Goal: Task Accomplishment & Management: Use online tool/utility

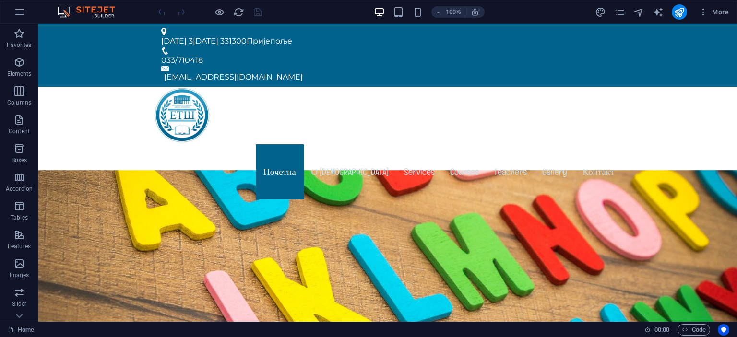
click at [90, 9] on img at bounding box center [91, 12] width 72 height 12
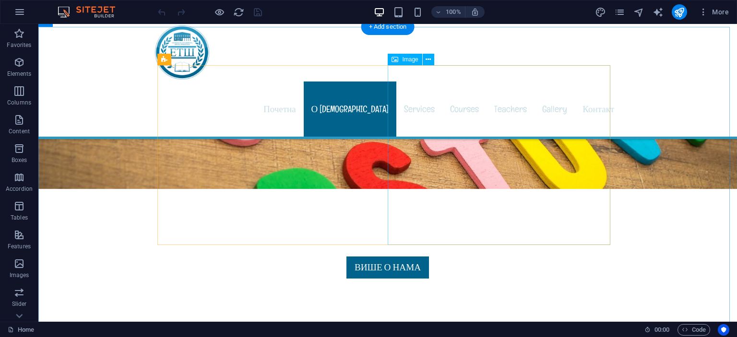
scroll to position [432, 0]
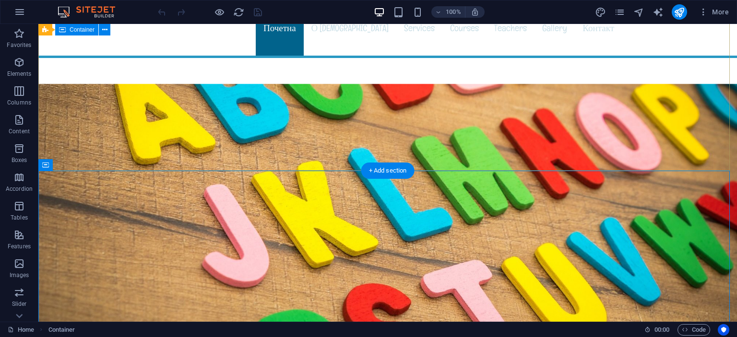
scroll to position [0, 0]
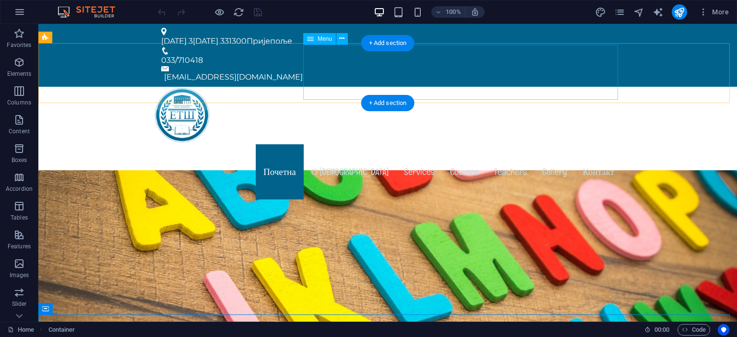
click at [412, 144] on nav "Почетна О нама Services Courses Teachers Gallery Контакт" at bounding box center [387, 171] width 468 height 55
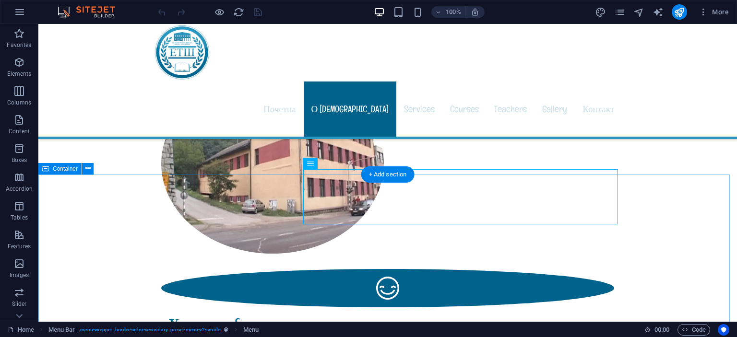
scroll to position [576, 0]
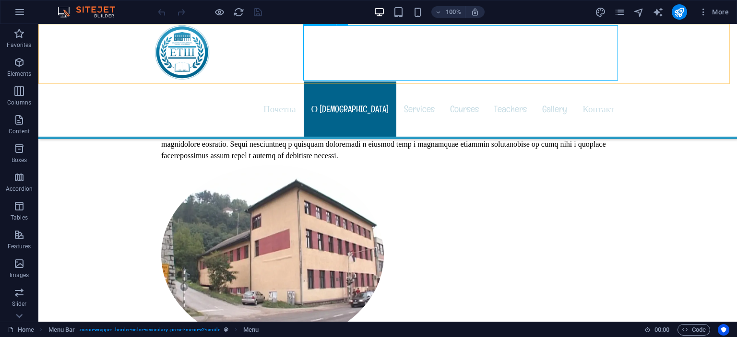
click at [418, 82] on nav "Почетна О нама Services Courses Teachers Gallery Контакт" at bounding box center [387, 109] width 468 height 55
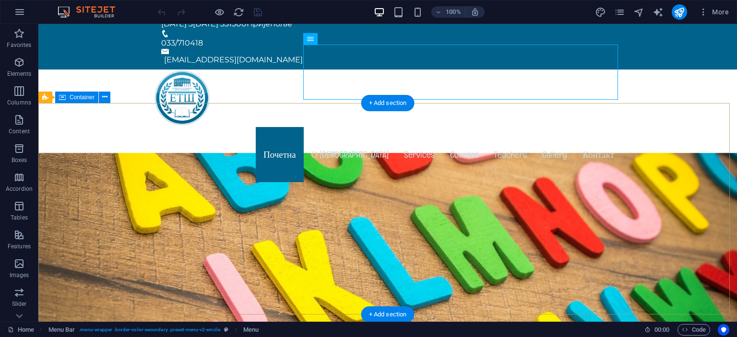
scroll to position [0, 0]
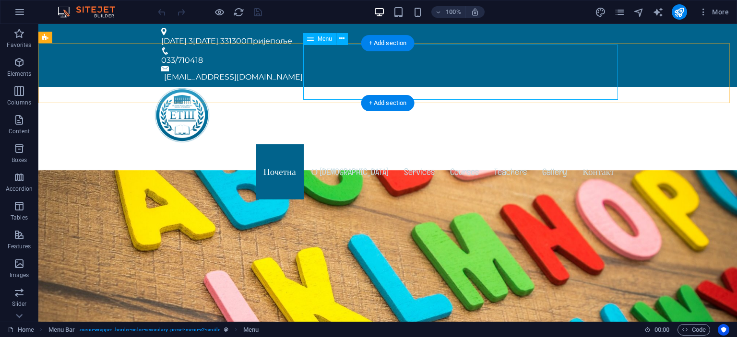
click at [512, 144] on nav "Почетна О нама Services Courses Teachers Gallery Контакт" at bounding box center [387, 171] width 468 height 55
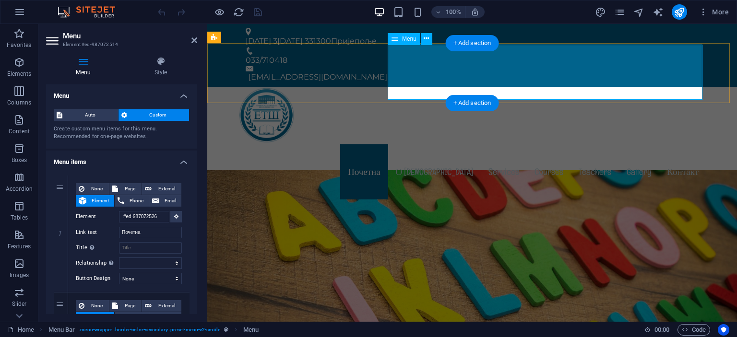
click at [593, 144] on nav "Почетна О нама Services Courses Teachers Gallery Контакт" at bounding box center [472, 171] width 468 height 55
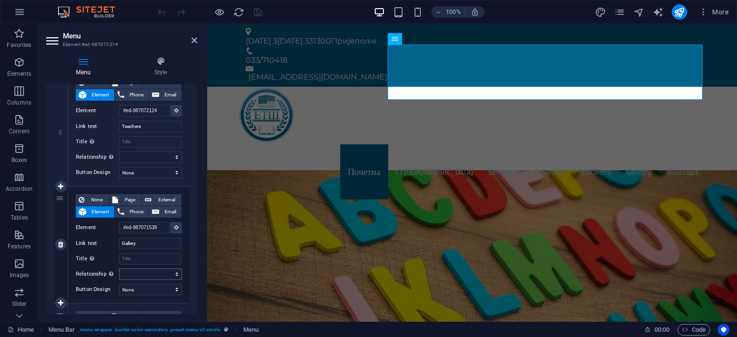
scroll to position [576, 0]
click at [144, 241] on input "Gallery" at bounding box center [150, 242] width 63 height 12
drag, startPoint x: 144, startPoint y: 241, endPoint x: 120, endPoint y: 243, distance: 24.1
click at [120, 243] on input "Gallery" at bounding box center [150, 242] width 63 height 12
type input "Д"
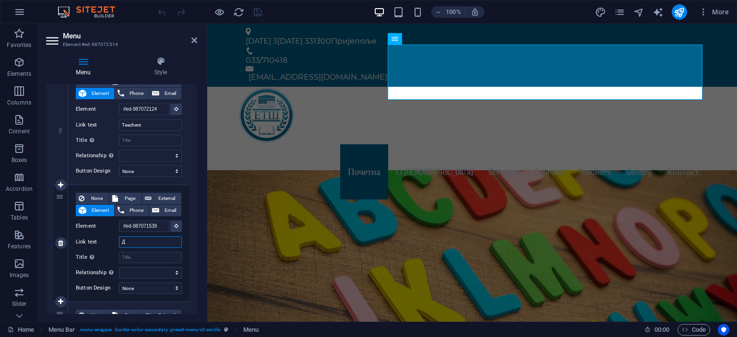
select select
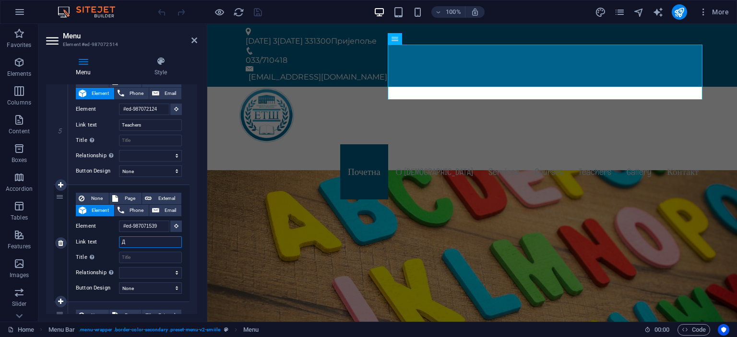
select select
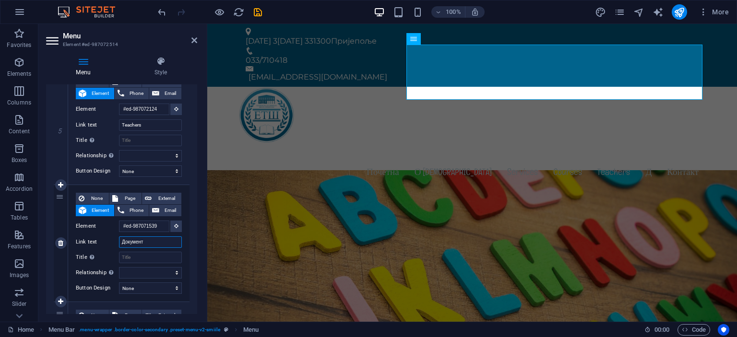
type input "Документа"
select select
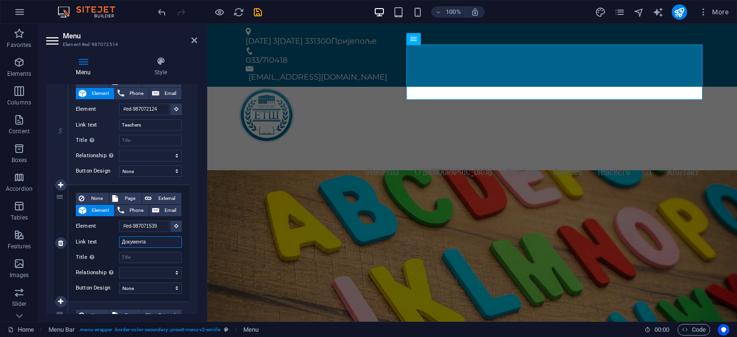
select select
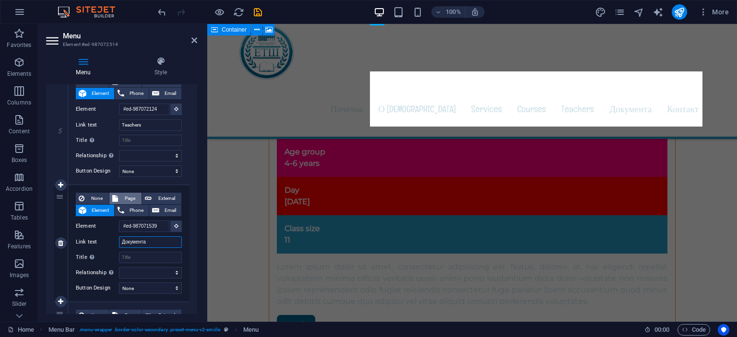
scroll to position [0, 0]
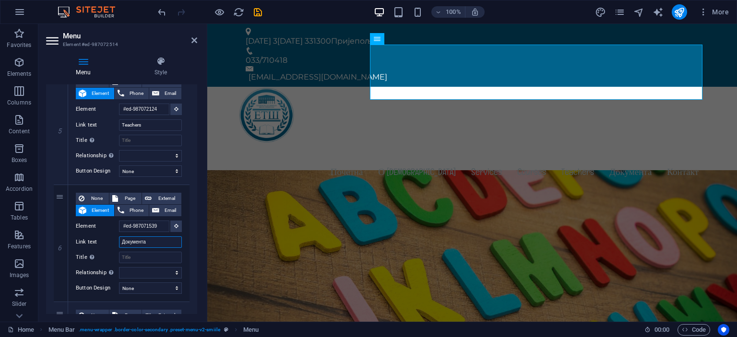
type input "Документа"
click at [485, 144] on nav "Почетна О нама Services Courses Teachers Документа Контакт" at bounding box center [472, 171] width 468 height 55
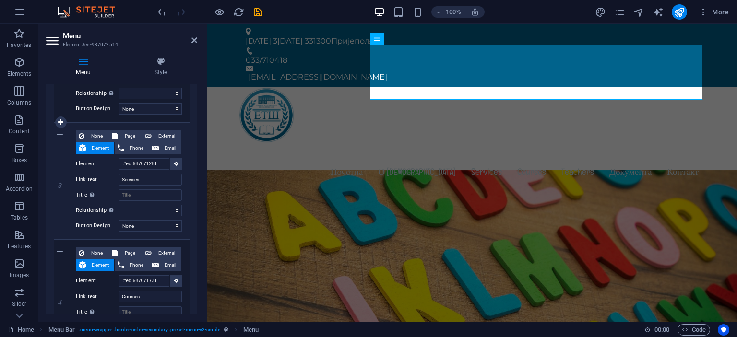
scroll to position [288, 0]
drag, startPoint x: 143, startPoint y: 179, endPoint x: 122, endPoint y: 179, distance: 21.6
click at [122, 179] on input "Services" at bounding box center [150, 179] width 63 height 12
type input "уч"
select select
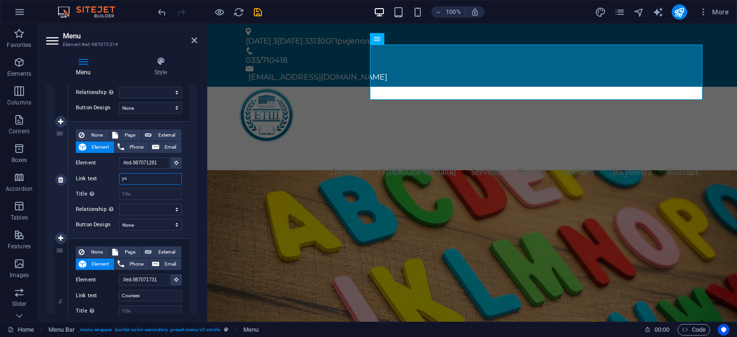
select select
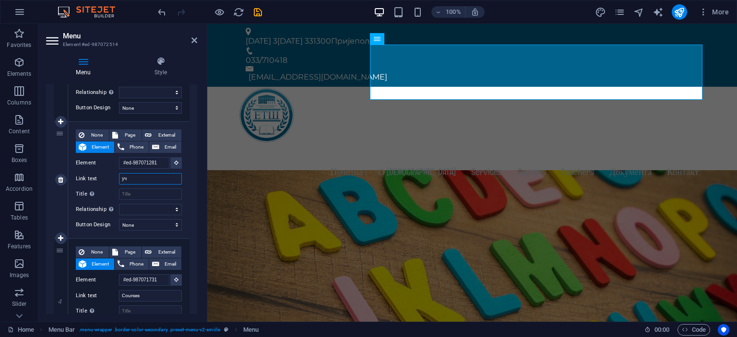
select select
type input "ученици"
select select
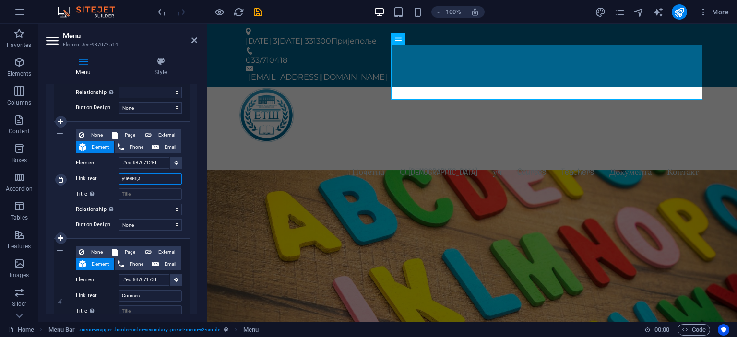
select select
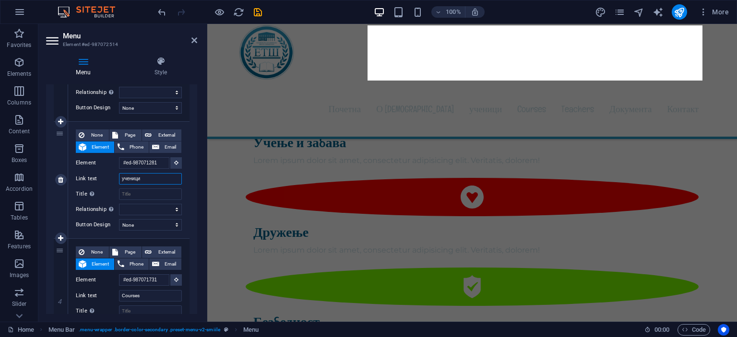
scroll to position [0, 0]
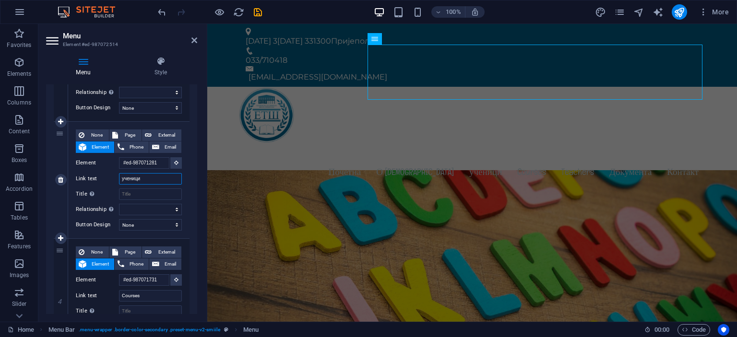
click at [123, 180] on input "ученици" at bounding box center [150, 179] width 63 height 12
type input "ченици"
select select
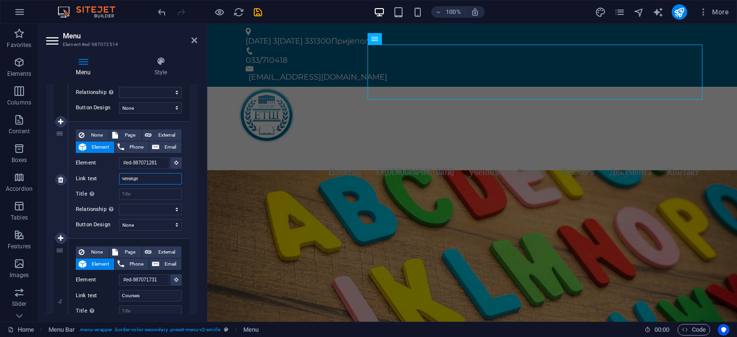
select select
type input "Ученици"
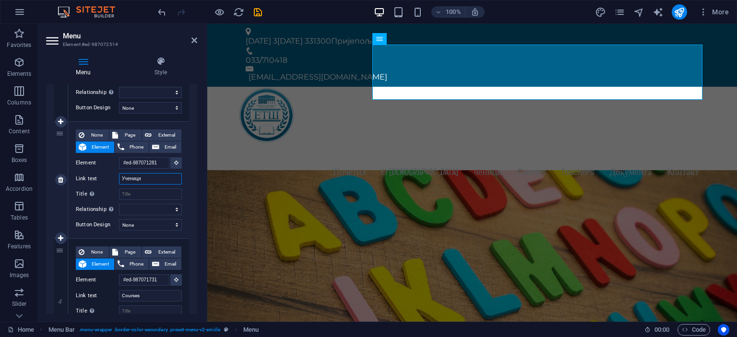
select select
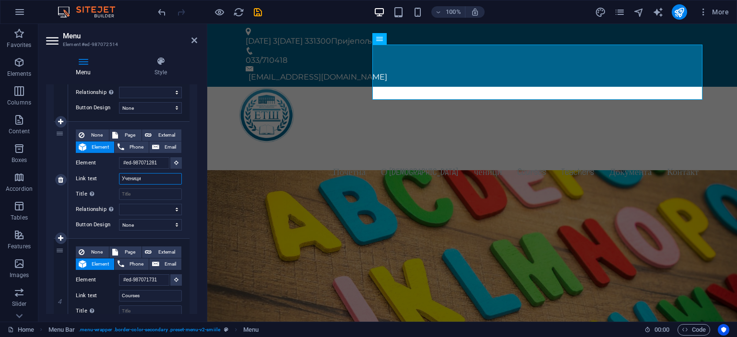
select select
type input "Ученици"
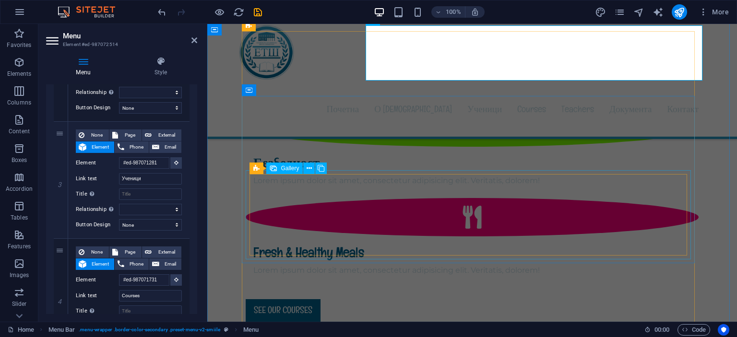
scroll to position [863, 0]
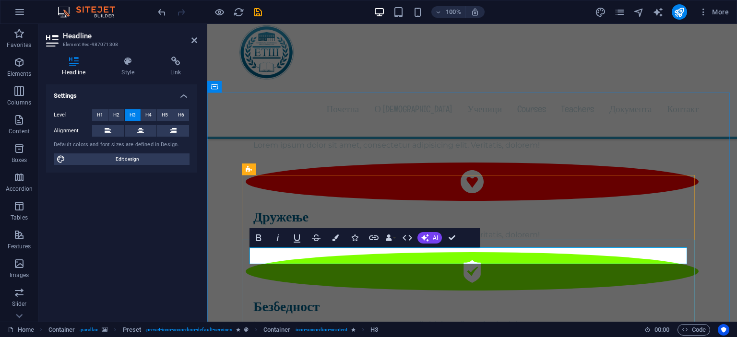
scroll to position [1007, 0]
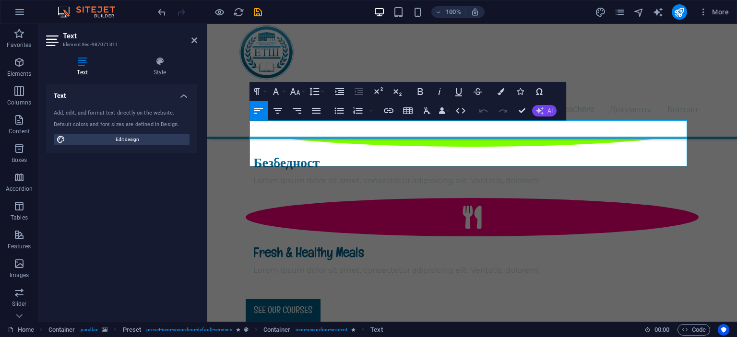
click at [546, 108] on button "AI" at bounding box center [544, 111] width 24 height 12
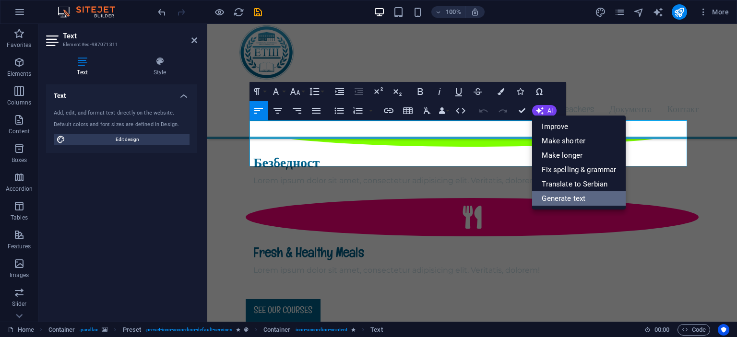
click at [539, 199] on link "Generate text" at bounding box center [579, 198] width 94 height 14
select select "English"
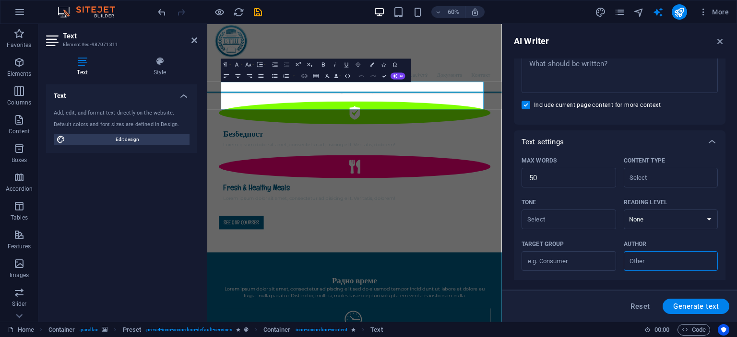
scroll to position [233, 0]
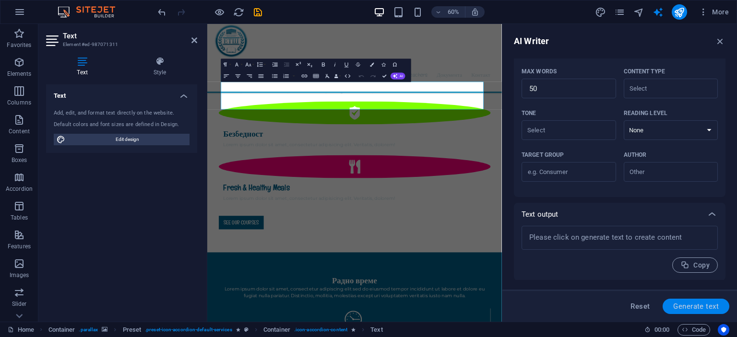
click at [696, 306] on span "Generate text" at bounding box center [696, 307] width 46 height 8
type textarea "x"
click at [679, 303] on span "Generate text" at bounding box center [696, 307] width 46 height 8
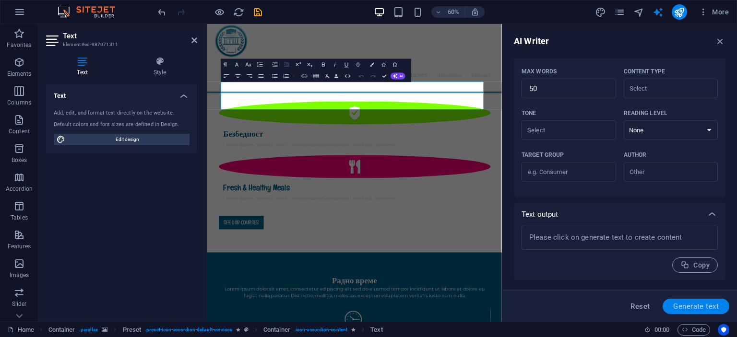
type textarea "x"
click at [395, 76] on icon "button" at bounding box center [395, 76] width 5 height 5
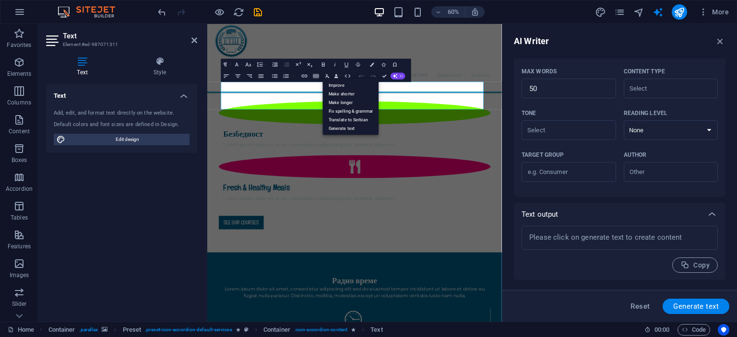
click at [395, 76] on icon "button" at bounding box center [395, 76] width 5 height 5
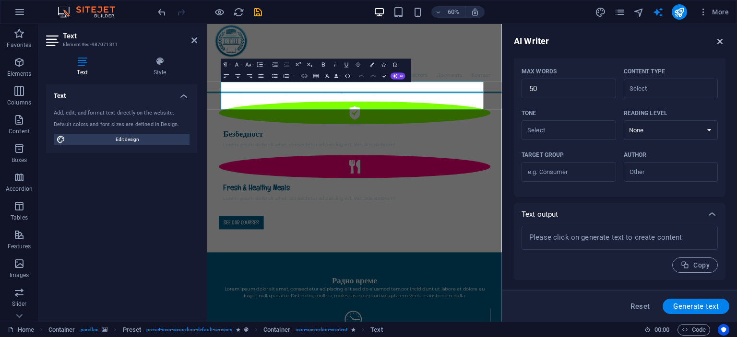
click at [724, 38] on icon "button" at bounding box center [720, 41] width 11 height 11
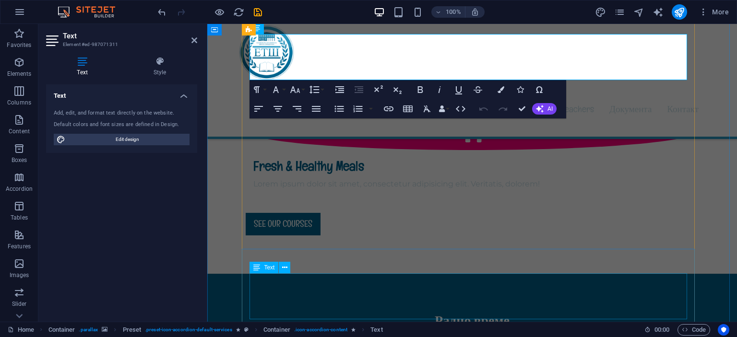
scroll to position [806, 0]
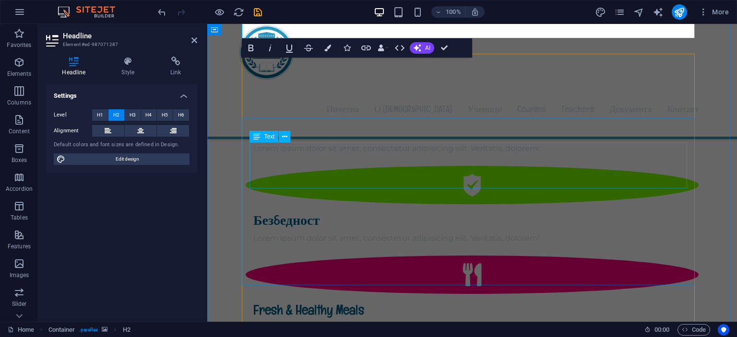
scroll to position [1094, 0]
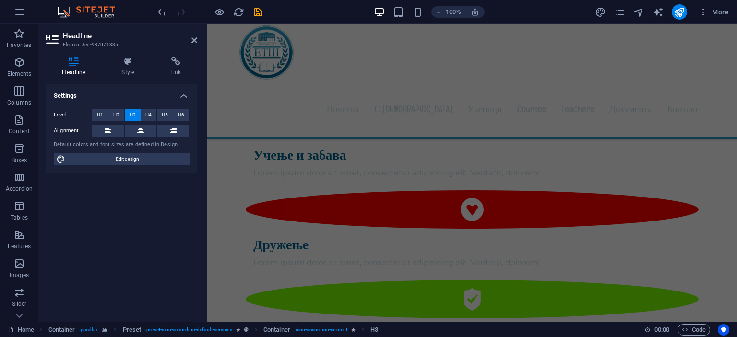
scroll to position [1186, 0]
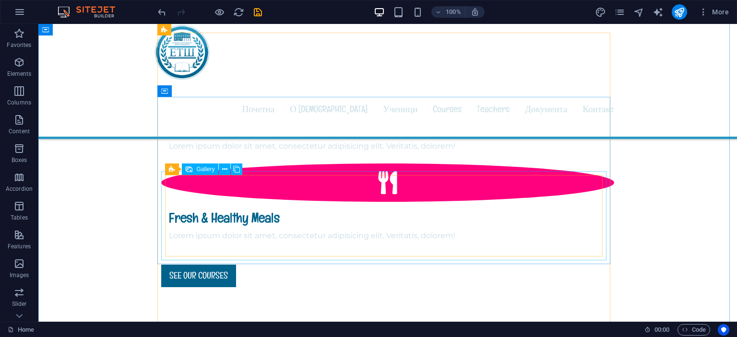
scroll to position [898, 0]
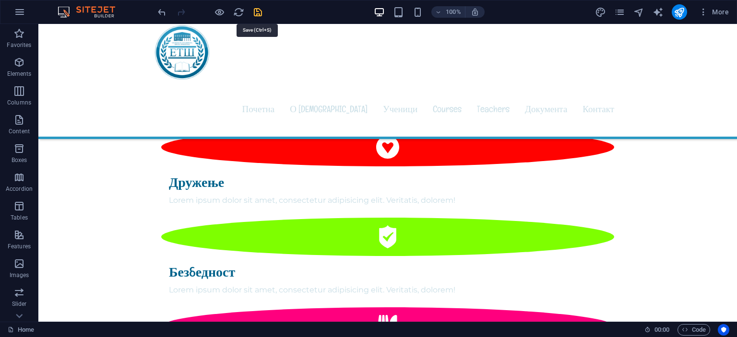
click at [254, 13] on icon "save" at bounding box center [257, 12] width 11 height 11
checkbox input "false"
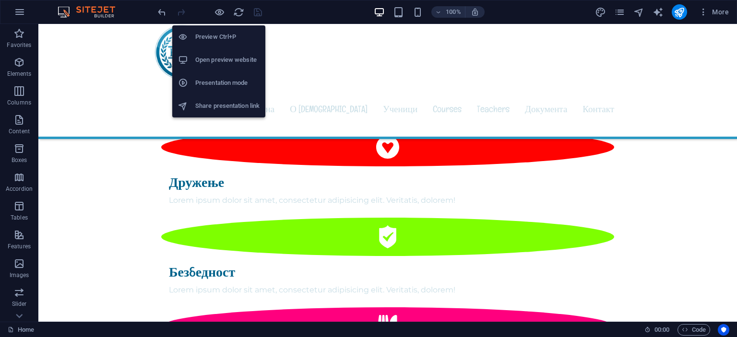
click at [220, 59] on h6 "Open preview website" at bounding box center [227, 60] width 64 height 12
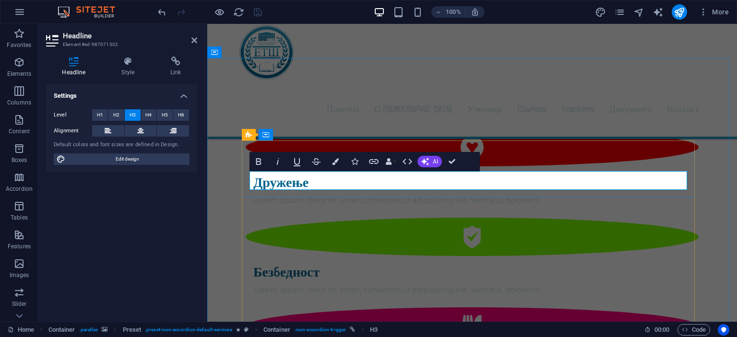
drag, startPoint x: 441, startPoint y: 178, endPoint x: 499, endPoint y: 181, distance: 57.7
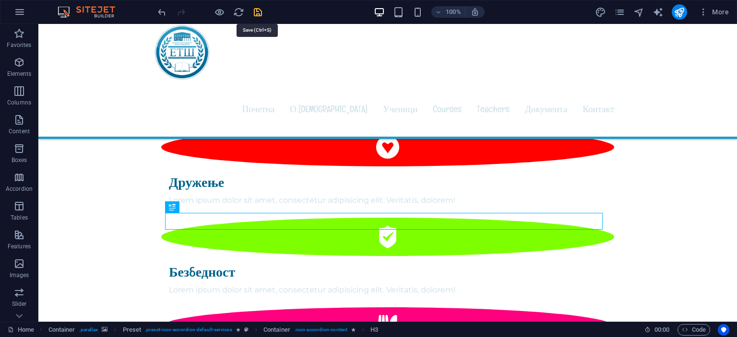
click at [255, 12] on icon "save" at bounding box center [257, 12] width 11 height 11
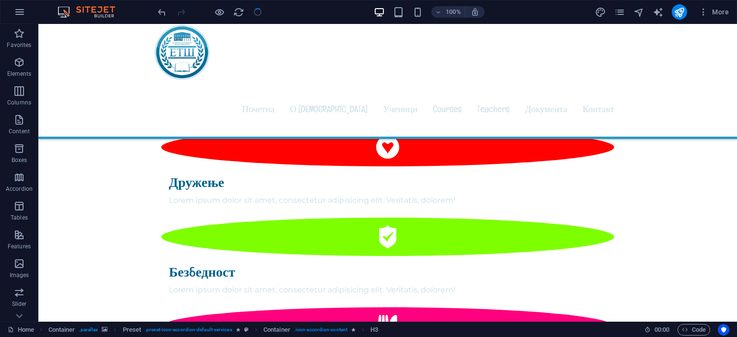
checkbox input "false"
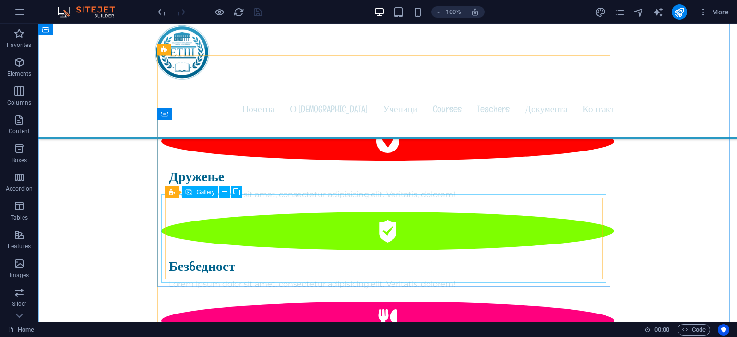
scroll to position [1042, 0]
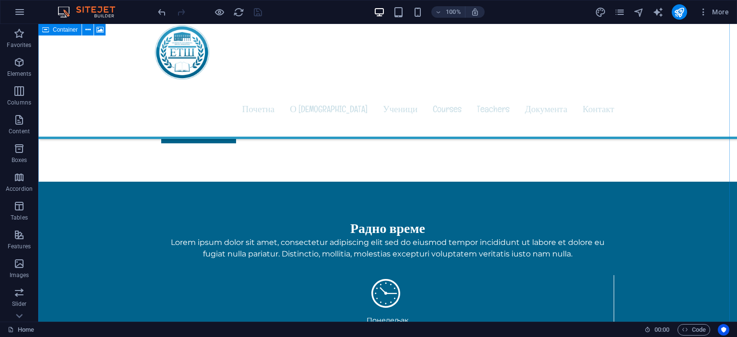
scroll to position [754, 0]
